Goal: Navigation & Orientation: Find specific page/section

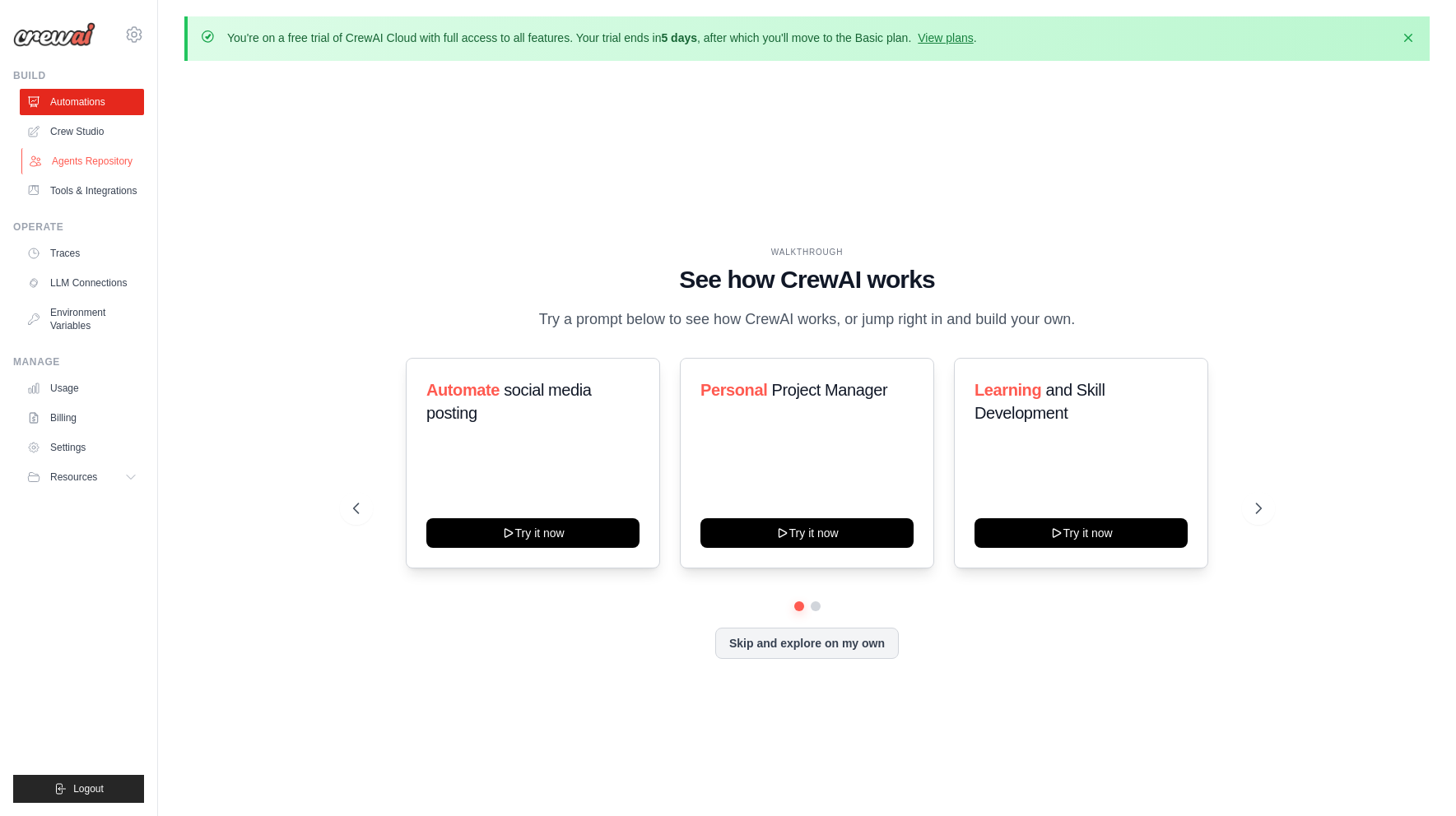
click at [94, 157] on link "Agents Repository" at bounding box center [84, 161] width 124 height 26
click at [825, 648] on button "Skip and explore on my own" at bounding box center [807, 641] width 184 height 31
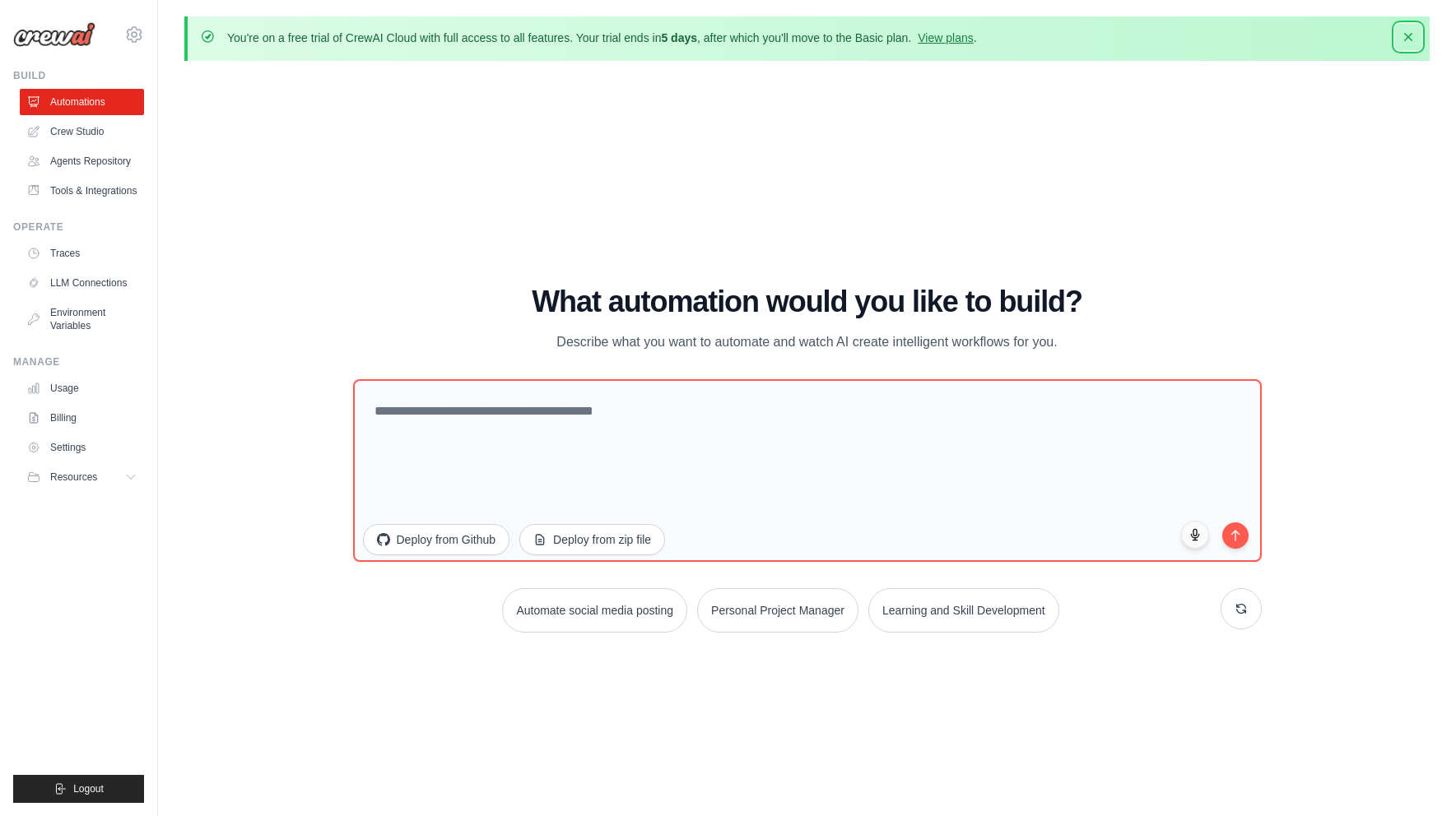
click at [1409, 31] on icon "button" at bounding box center [1408, 37] width 16 height 16
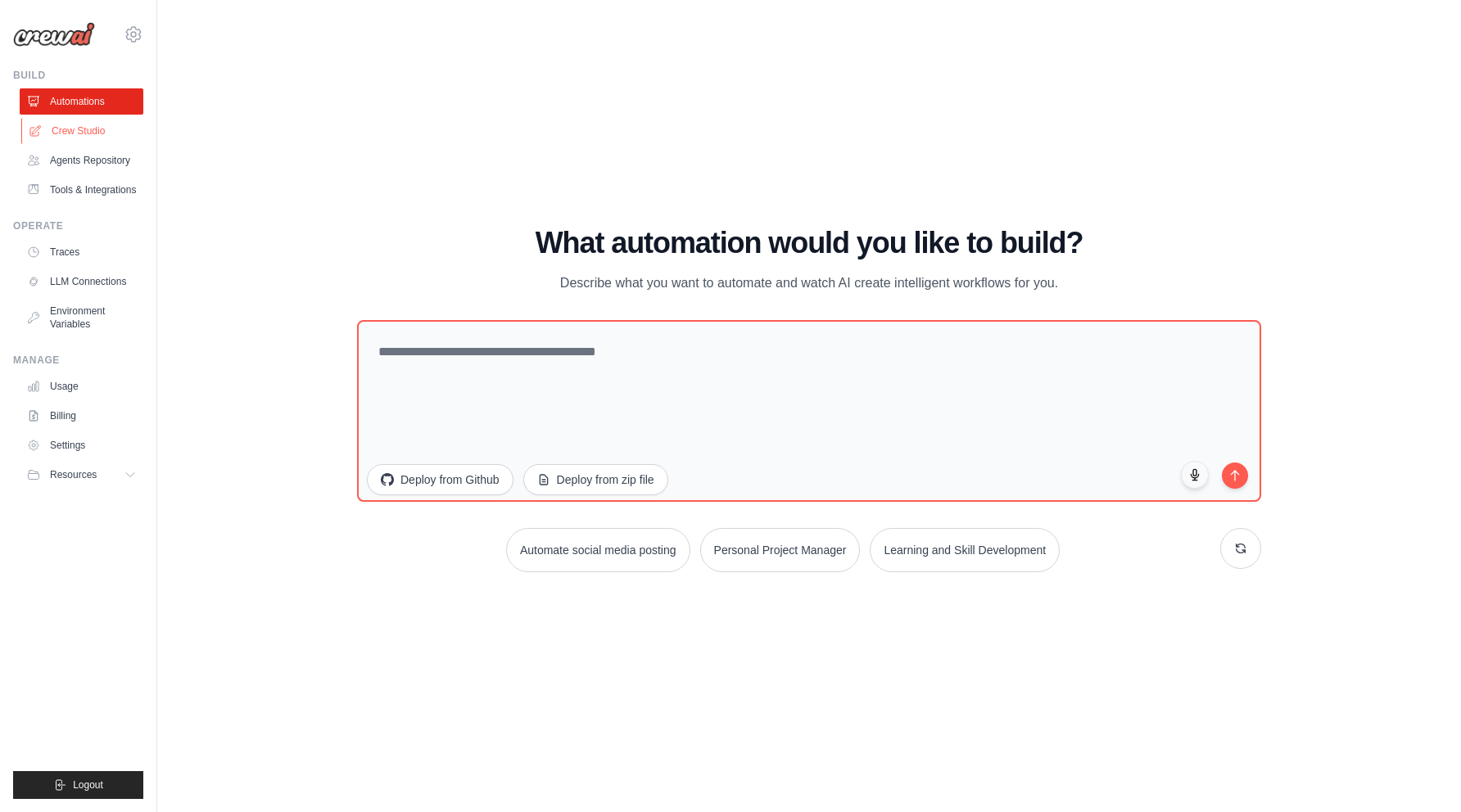
click at [91, 125] on link "Crew Studio" at bounding box center [83, 131] width 124 height 26
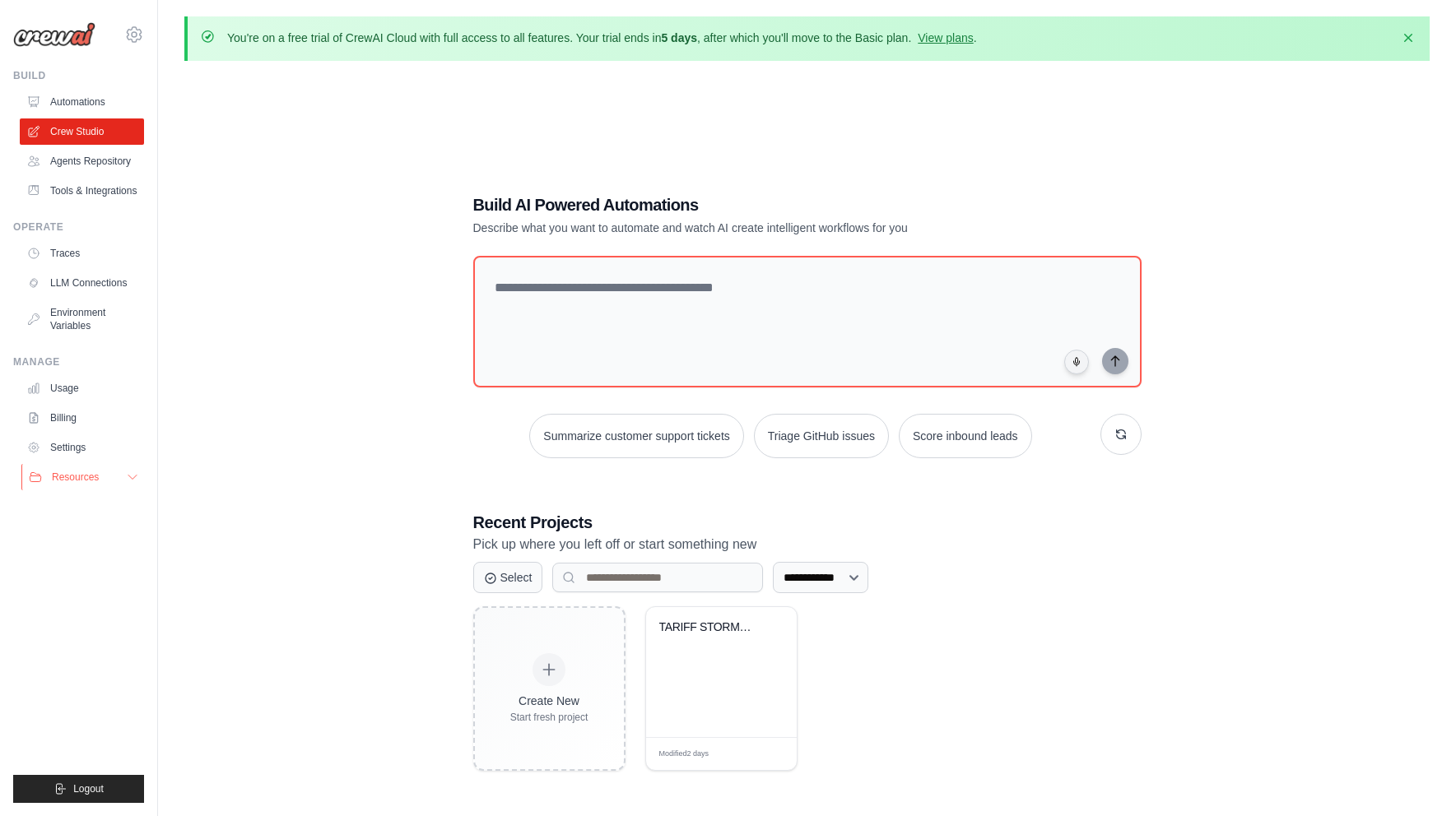
click at [126, 480] on icon at bounding box center [132, 477] width 13 height 13
click at [74, 98] on link "Automations" at bounding box center [84, 102] width 124 height 26
click at [60, 103] on link "Automations" at bounding box center [84, 102] width 124 height 26
